Goal: Task Accomplishment & Management: Use online tool/utility

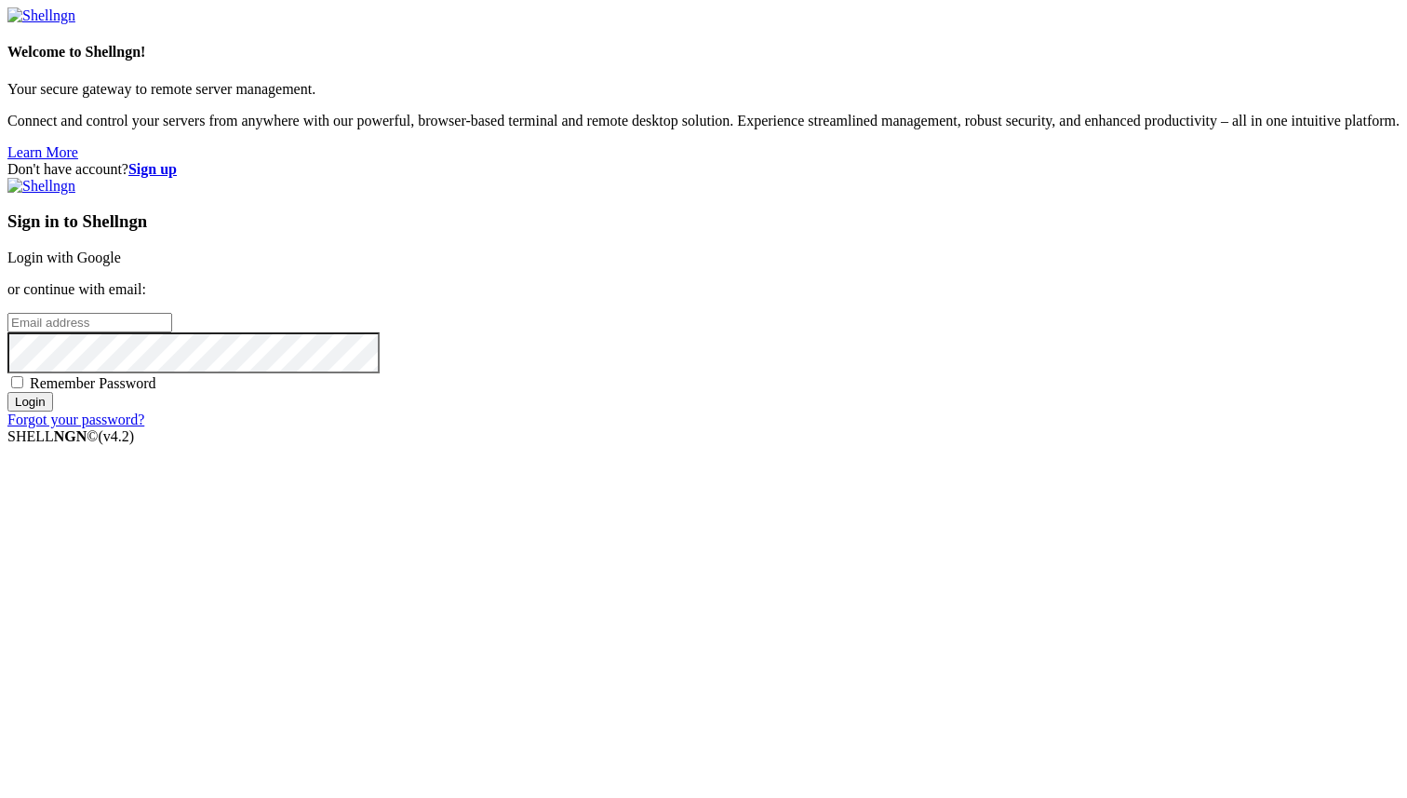
click at [121, 265] on link "Login with Google" at bounding box center [64, 257] width 114 height 16
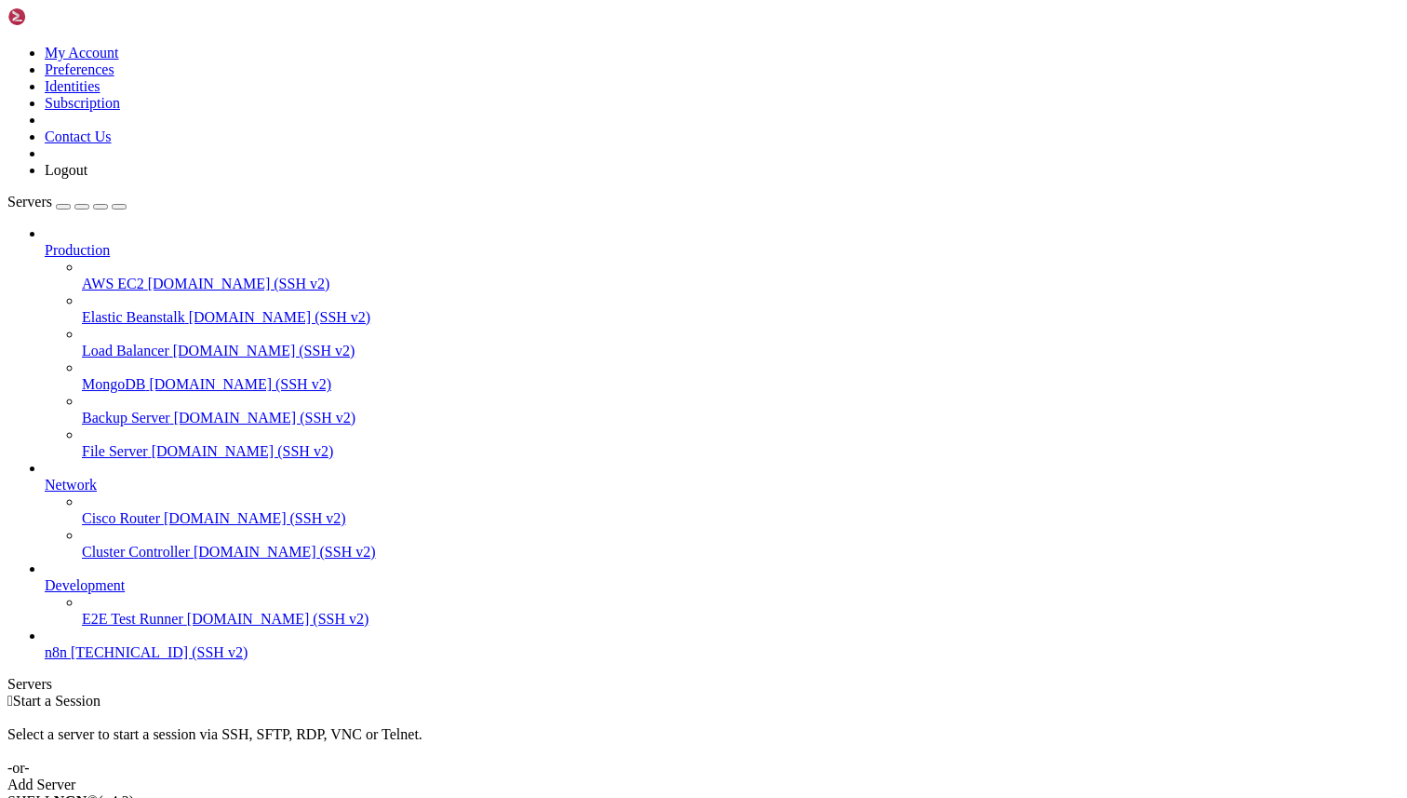
click at [67, 660] on span "n8n" at bounding box center [56, 652] width 22 height 16
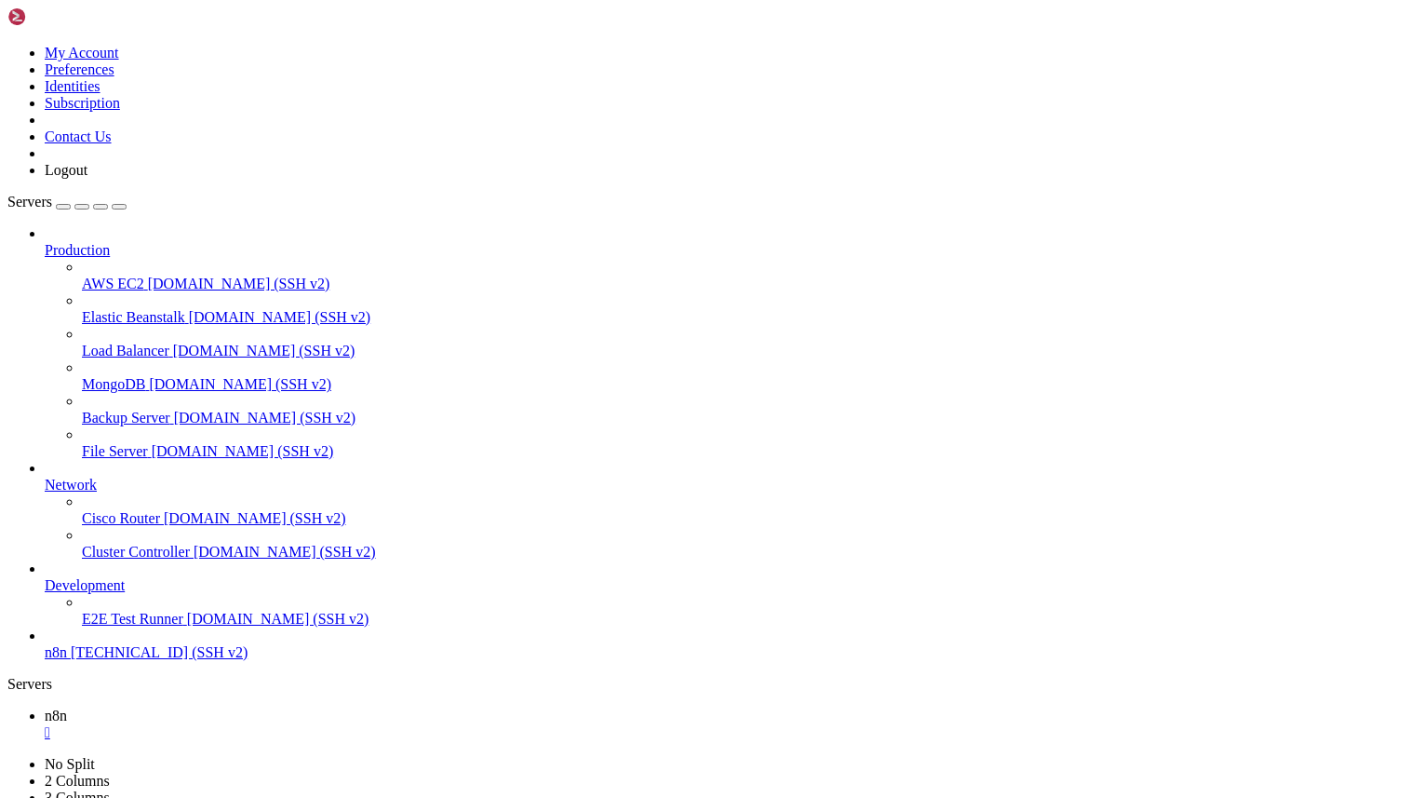
type input "/home/ubuntu"
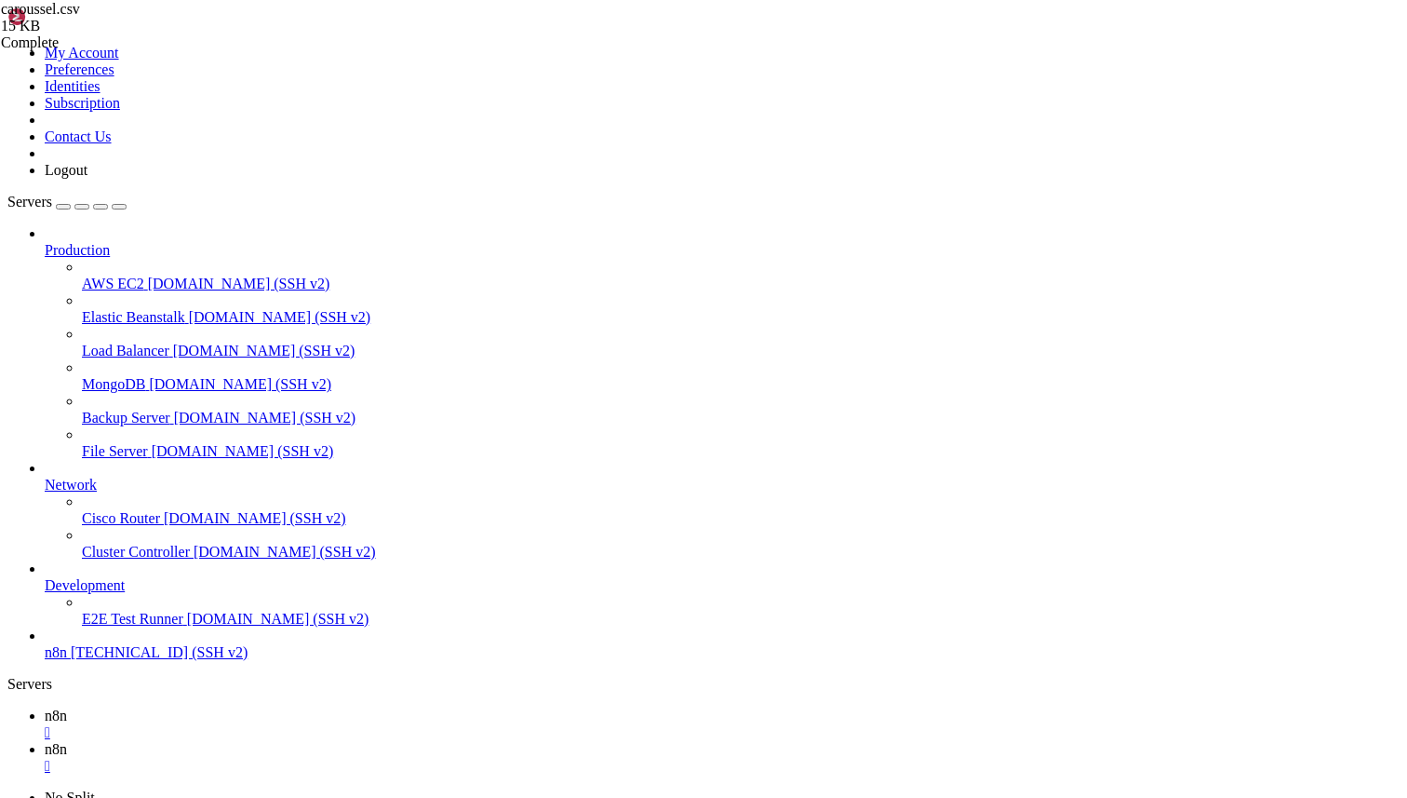
click at [1, 71] on icon at bounding box center [1, 63] width 0 height 16
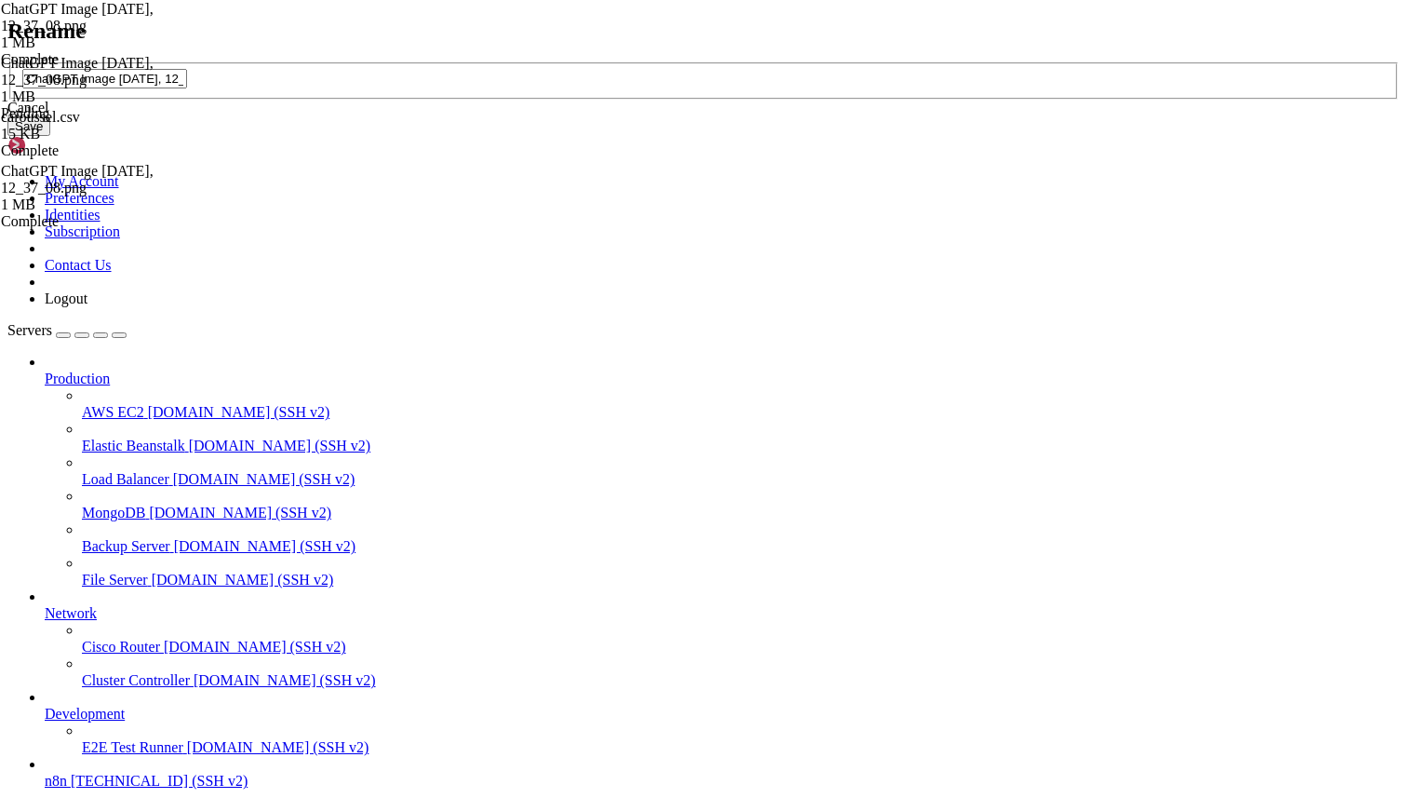
click at [187, 88] on input "ChatGPT Image [DATE], 12_37_08.png" at bounding box center [104, 79] width 165 height 20
drag, startPoint x: 774, startPoint y: 395, endPoint x: 552, endPoint y: 395, distance: 222.5
click at [187, 88] on input "ChatGPT Image [DATE], 12_37_08.png" at bounding box center [104, 79] width 165 height 20
click at [187, 88] on input "67.png" at bounding box center [104, 79] width 165 height 20
type input "56.png"
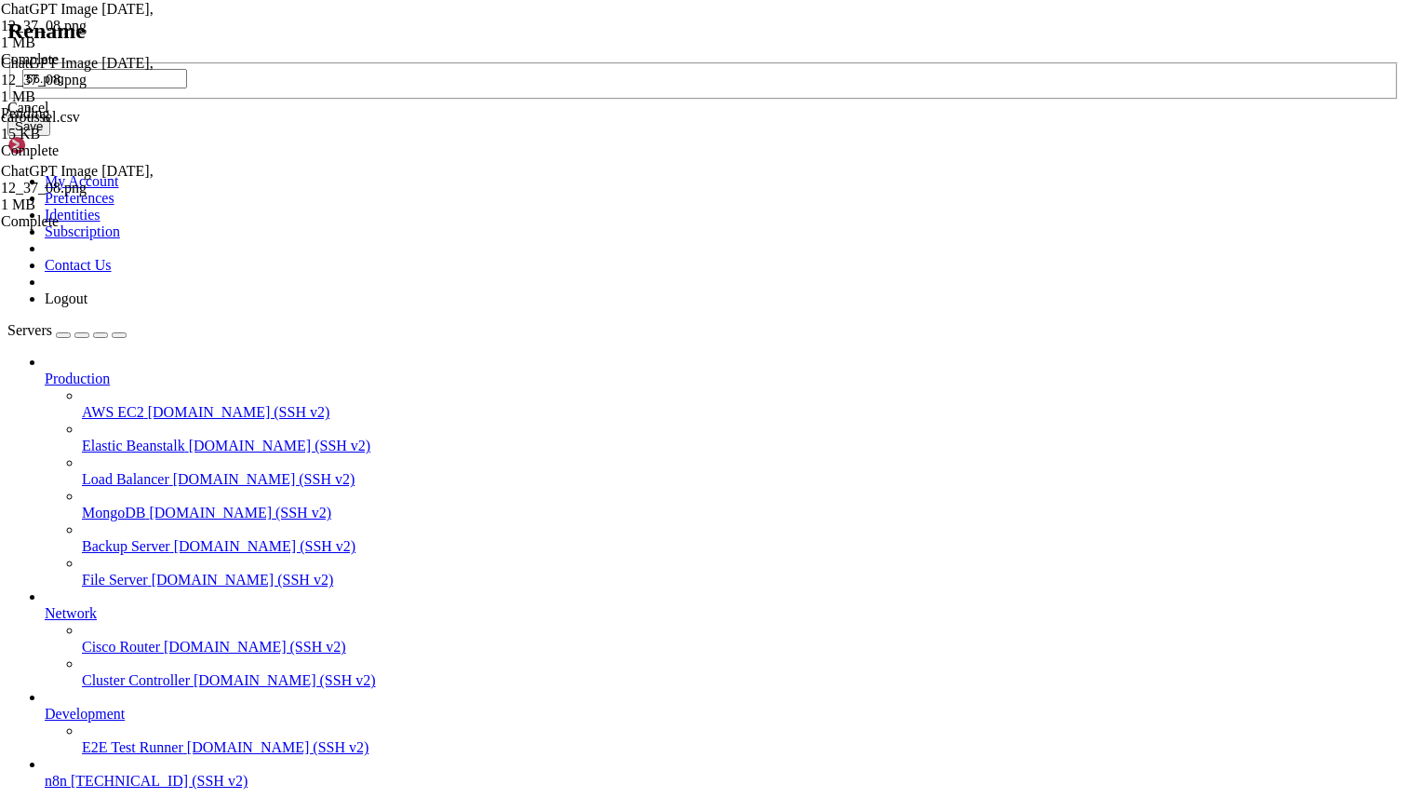
click at [50, 136] on button "Save" at bounding box center [28, 126] width 43 height 20
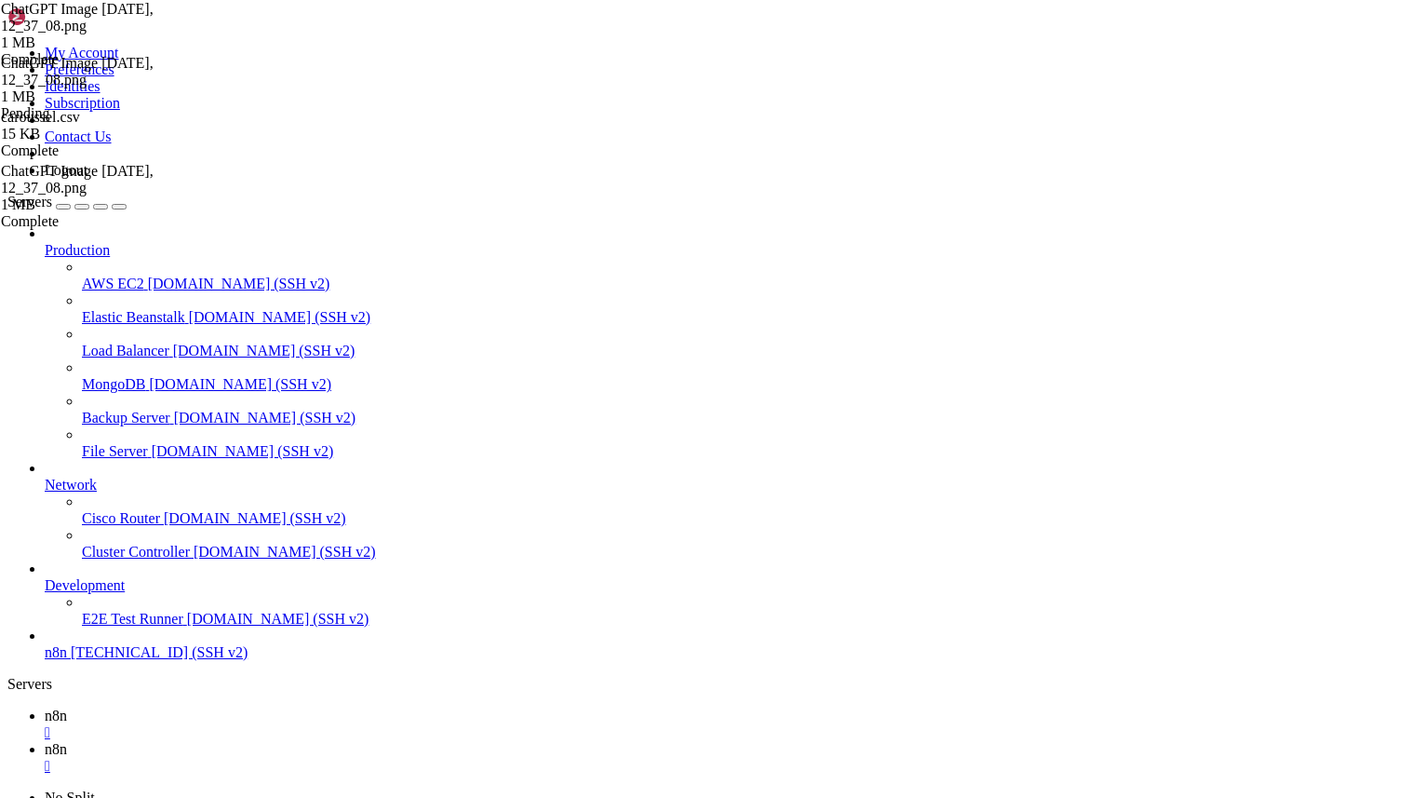
click at [45, 707] on icon at bounding box center [45, 715] width 0 height 16
click at [45, 741] on icon at bounding box center [45, 749] width 0 height 16
